Goal: Task Accomplishment & Management: Manage account settings

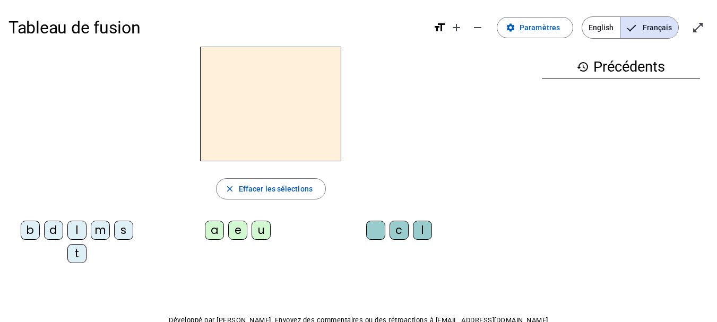
drag, startPoint x: 502, startPoint y: 1, endPoint x: 477, endPoint y: 108, distance: 109.9
click at [477, 108] on div at bounding box center [270, 104] width 525 height 115
click at [537, 35] on span at bounding box center [534, 27] width 75 height 25
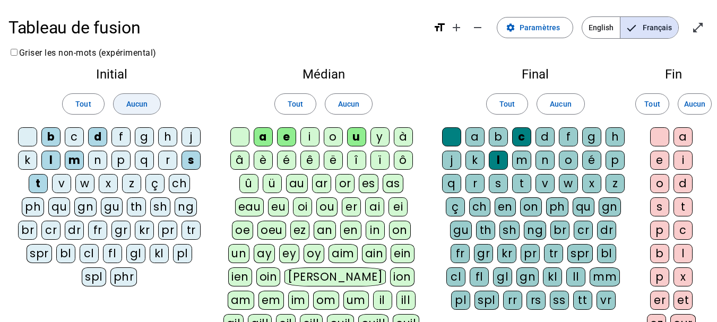
click at [135, 110] on span "Aucun" at bounding box center [136, 104] width 21 height 13
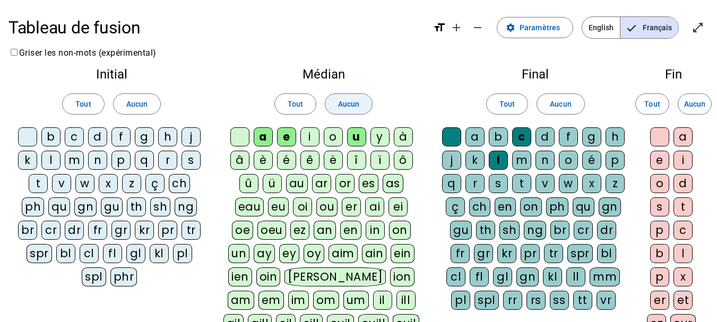
click at [341, 104] on span "Aucun" at bounding box center [348, 104] width 21 height 13
click at [570, 94] on span at bounding box center [560, 103] width 47 height 25
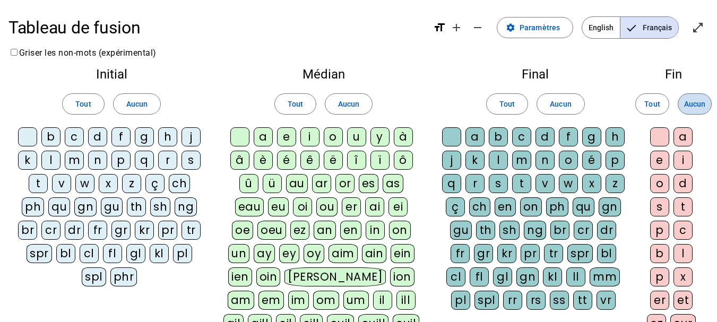
click at [694, 107] on span "Aucun" at bounding box center [694, 104] width 21 height 13
click at [127, 144] on div "f" at bounding box center [120, 136] width 19 height 19
click at [54, 162] on div "l" at bounding box center [50, 160] width 19 height 19
click at [84, 162] on div "m" at bounding box center [74, 160] width 19 height 19
click at [196, 160] on div "s" at bounding box center [190, 160] width 19 height 19
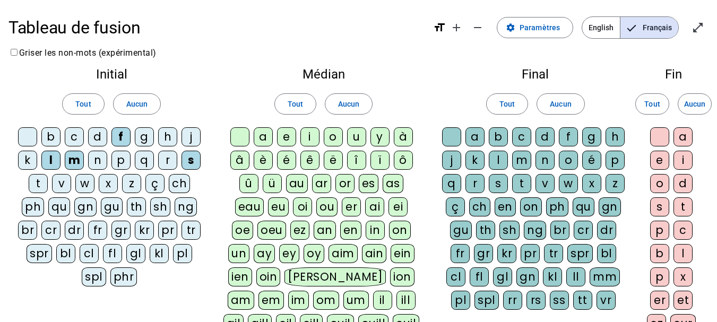
click at [38, 188] on div "t" at bounding box center [38, 183] width 19 height 19
click at [65, 187] on div "v" at bounding box center [61, 183] width 19 height 19
click at [266, 137] on div "a" at bounding box center [263, 136] width 19 height 19
click at [313, 135] on div "i" at bounding box center [309, 136] width 19 height 19
click at [447, 140] on div at bounding box center [451, 136] width 19 height 19
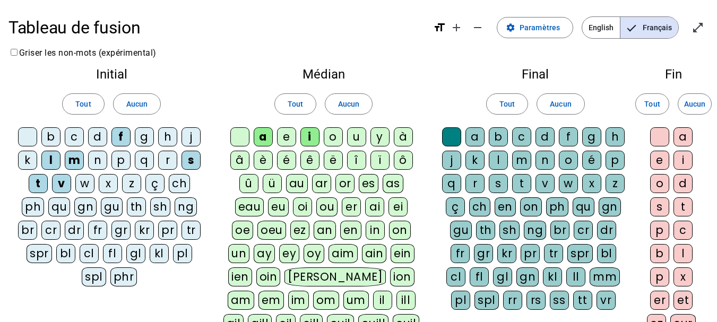
click at [522, 134] on div "c" at bounding box center [521, 136] width 19 height 19
click at [496, 163] on div "l" at bounding box center [498, 160] width 19 height 19
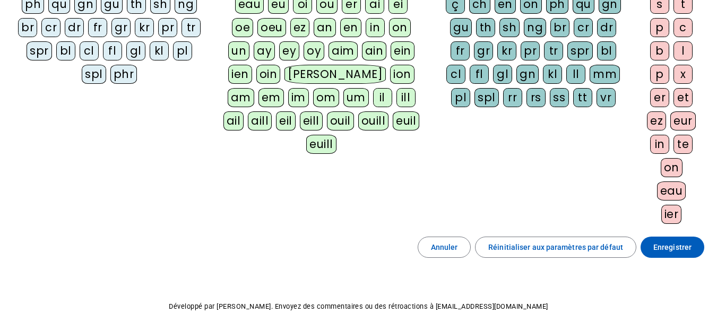
scroll to position [205, 0]
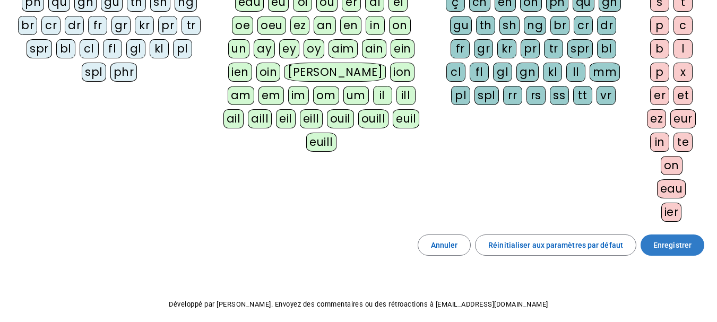
click at [668, 250] on span "Enregistrer" at bounding box center [672, 245] width 38 height 13
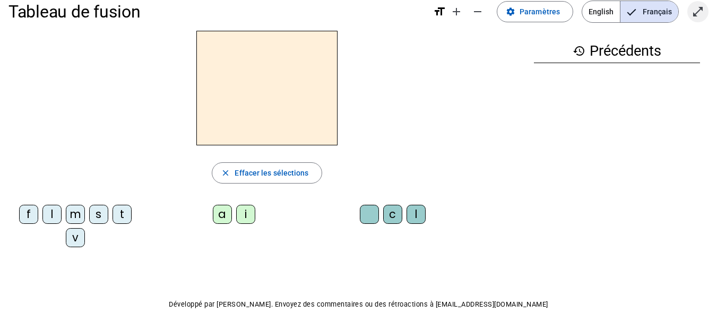
click at [694, 12] on mat-icon "open_in_full" at bounding box center [697, 11] width 13 height 13
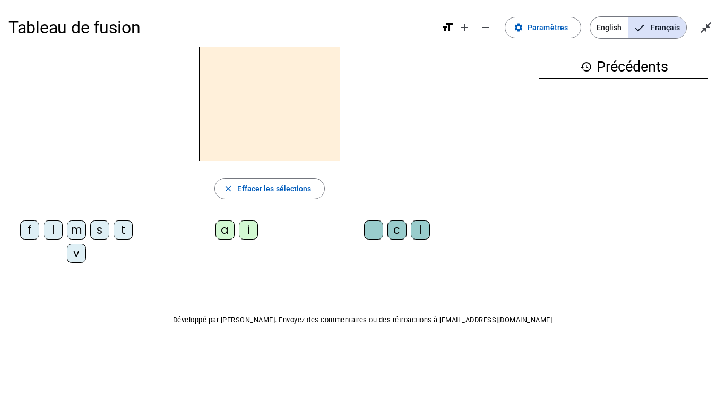
click at [29, 232] on div "f" at bounding box center [29, 230] width 19 height 19
click at [250, 233] on div "i" at bounding box center [248, 230] width 19 height 19
click at [418, 231] on div "l" at bounding box center [420, 230] width 19 height 19
click at [73, 232] on div "m" at bounding box center [76, 230] width 19 height 19
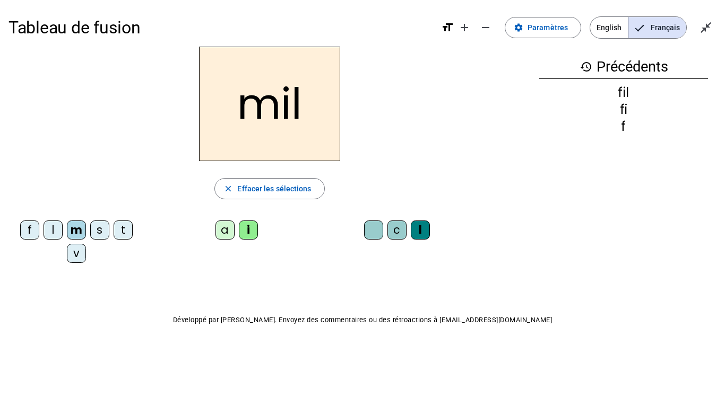
click at [229, 231] on div "a" at bounding box center [224, 230] width 19 height 19
click at [70, 254] on div "v" at bounding box center [76, 253] width 19 height 19
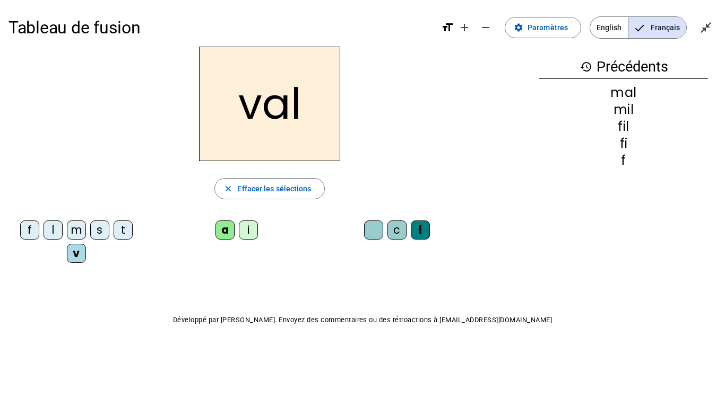
click at [370, 232] on div at bounding box center [373, 230] width 19 height 19
click at [74, 230] on div "m" at bounding box center [76, 230] width 19 height 19
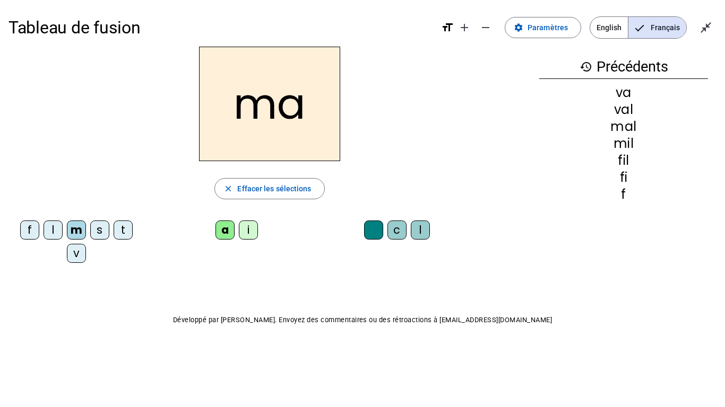
click at [125, 236] on div "t" at bounding box center [123, 230] width 19 height 19
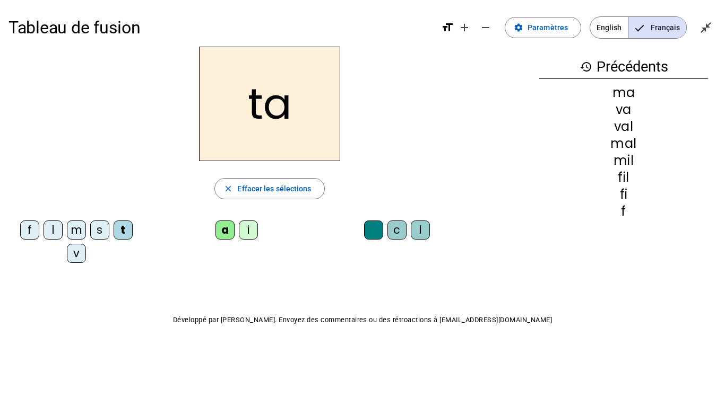
click at [98, 234] on div "s" at bounding box center [99, 230] width 19 height 19
click at [388, 228] on div "c" at bounding box center [396, 230] width 19 height 19
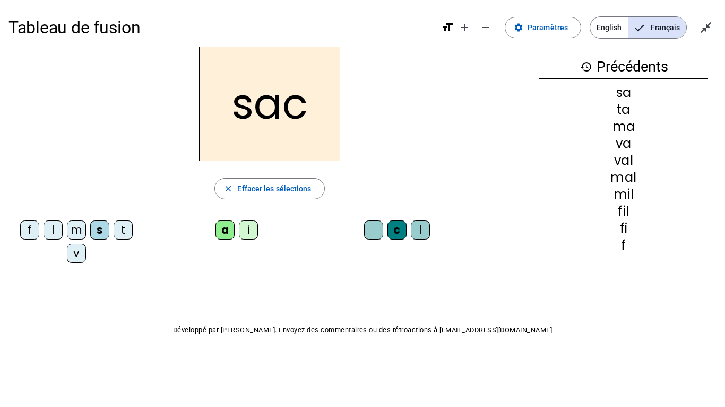
click at [45, 234] on div "l" at bounding box center [52, 230] width 19 height 19
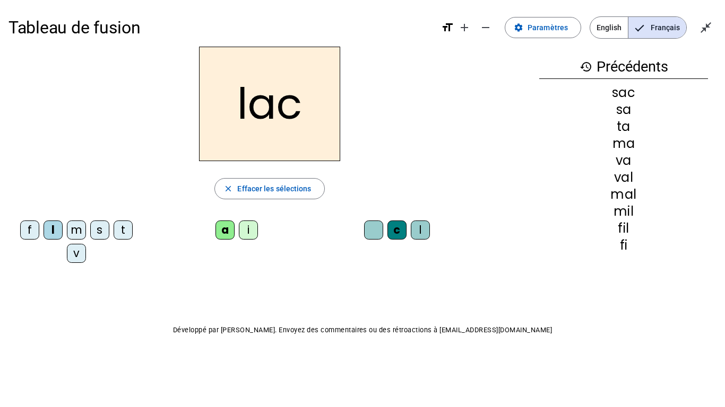
click at [117, 232] on div "t" at bounding box center [123, 230] width 19 height 19
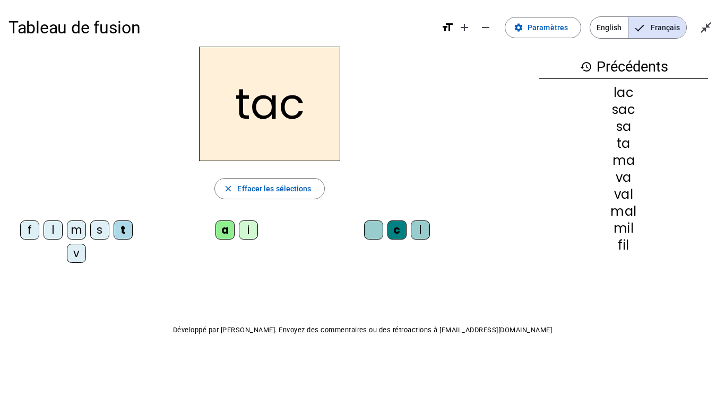
click at [251, 231] on div "i" at bounding box center [248, 230] width 19 height 19
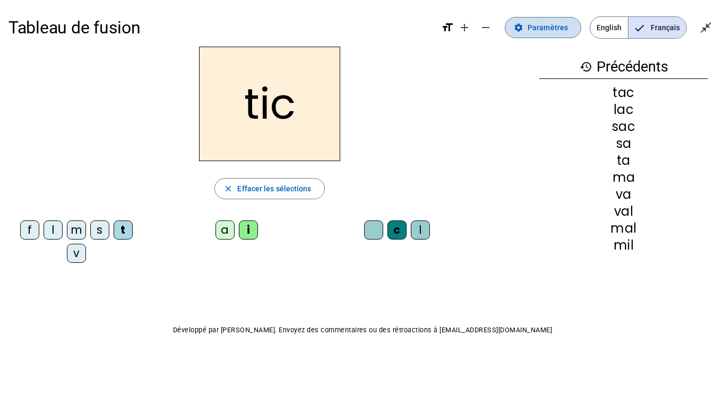
click at [531, 29] on span "Paramètres" at bounding box center [547, 27] width 40 height 13
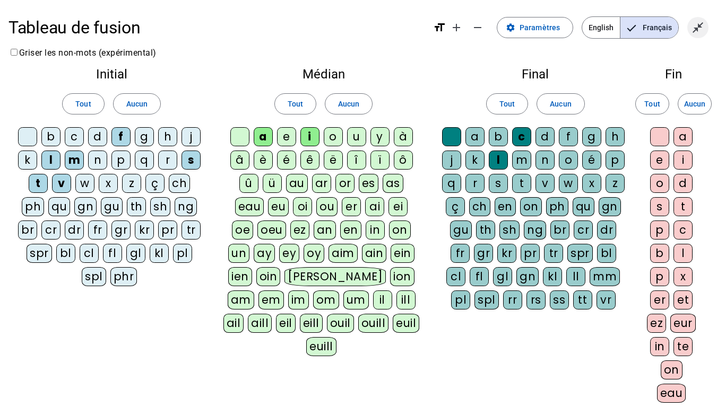
click at [702, 31] on mat-icon "close_fullscreen" at bounding box center [697, 27] width 13 height 13
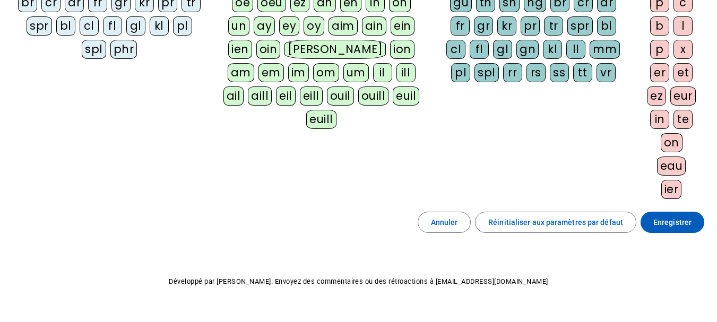
scroll to position [233, 0]
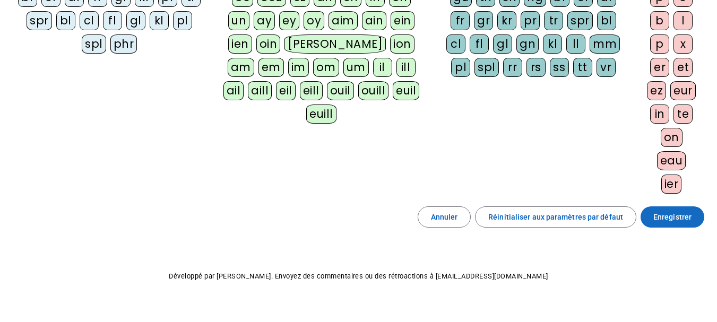
click at [674, 215] on span "Enregistrer" at bounding box center [672, 217] width 38 height 13
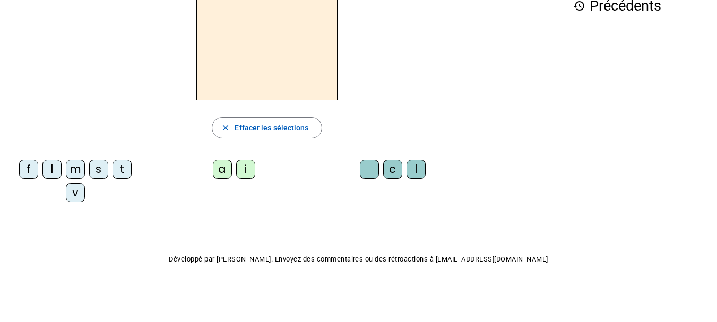
scroll to position [44, 0]
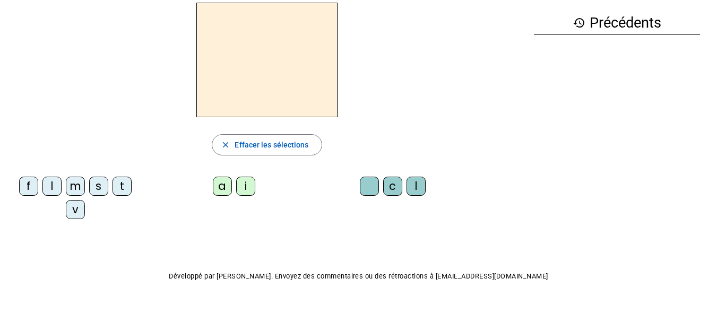
click at [25, 188] on div "f" at bounding box center [28, 186] width 19 height 19
click at [248, 186] on div "i" at bounding box center [245, 186] width 19 height 19
click at [422, 187] on div "l" at bounding box center [415, 186] width 19 height 19
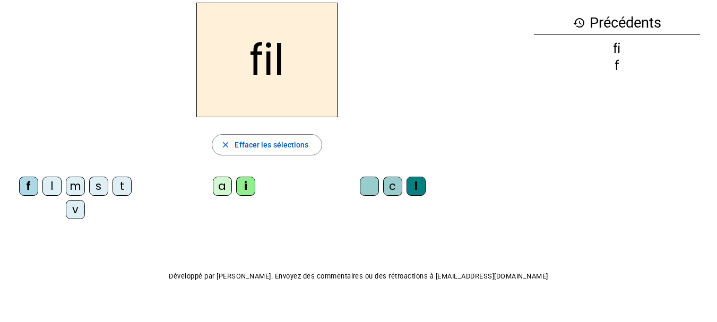
click at [77, 185] on div "m" at bounding box center [75, 186] width 19 height 19
